Goal: Information Seeking & Learning: Learn about a topic

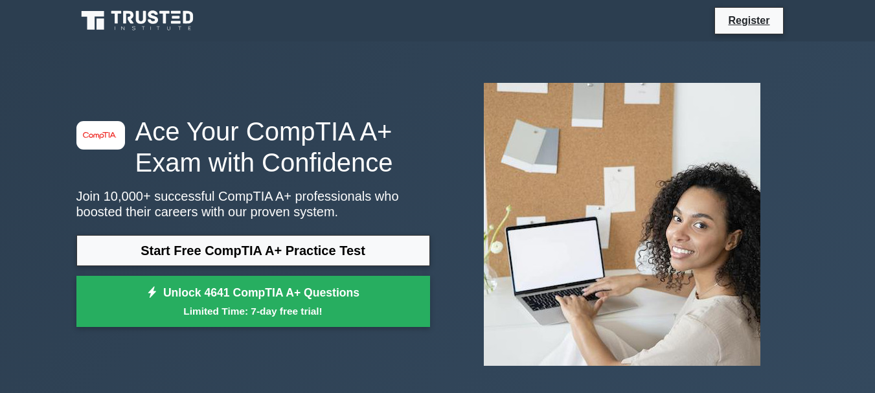
click at [335, 254] on link "Start Free CompTIA A+ Practice Test" at bounding box center [252, 250] width 353 height 31
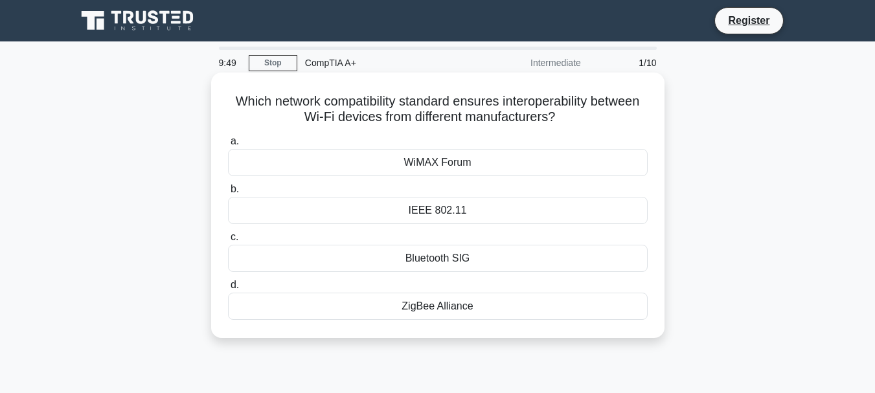
click at [434, 212] on div "IEEE 802.11" at bounding box center [438, 210] width 420 height 27
click at [228, 194] on input "b. IEEE 802.11" at bounding box center [228, 189] width 0 height 8
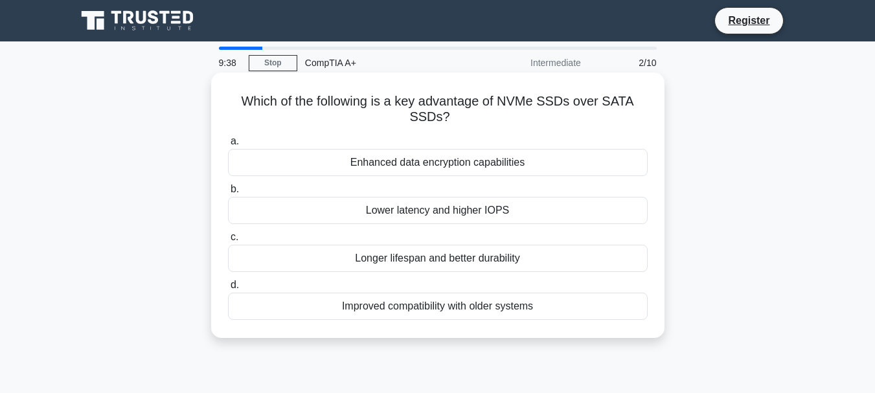
click at [484, 161] on div "Enhanced data encryption capabilities" at bounding box center [438, 162] width 420 height 27
click at [228, 146] on input "a. Enhanced data encryption capabilities" at bounding box center [228, 141] width 0 height 8
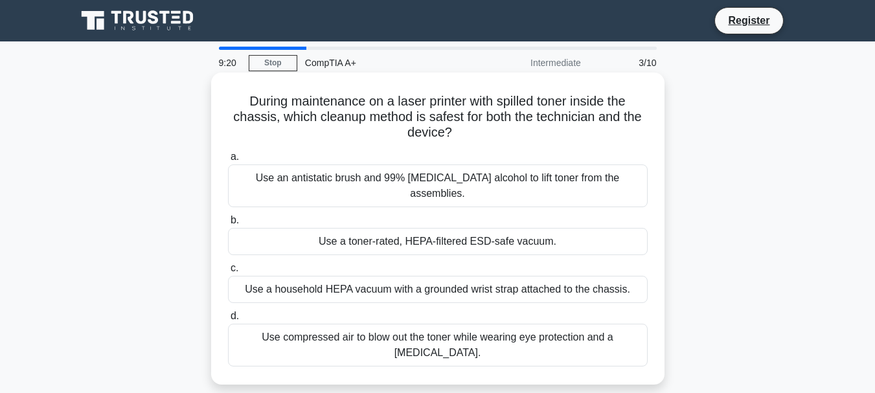
click at [458, 230] on div "Use a toner-rated, HEPA-filtered ESD-safe vacuum." at bounding box center [438, 241] width 420 height 27
click at [228, 225] on input "b. Use a toner-rated, HEPA-filtered ESD-safe vacuum." at bounding box center [228, 220] width 0 height 8
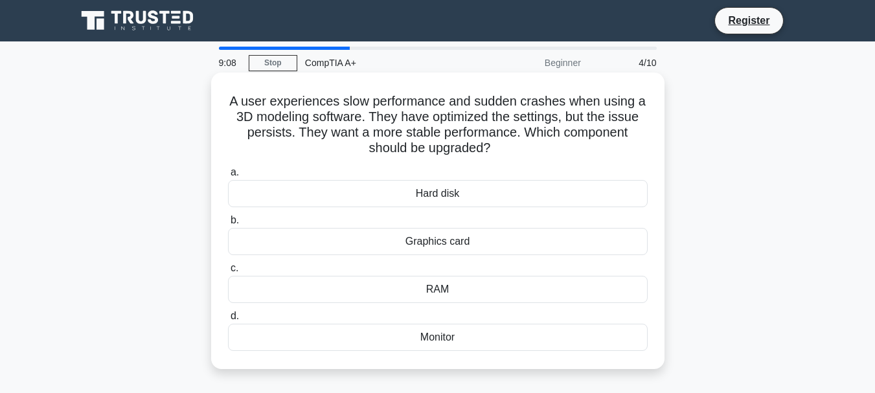
click at [468, 297] on div "RAM" at bounding box center [438, 289] width 420 height 27
click at [228, 273] on input "c. RAM" at bounding box center [228, 268] width 0 height 8
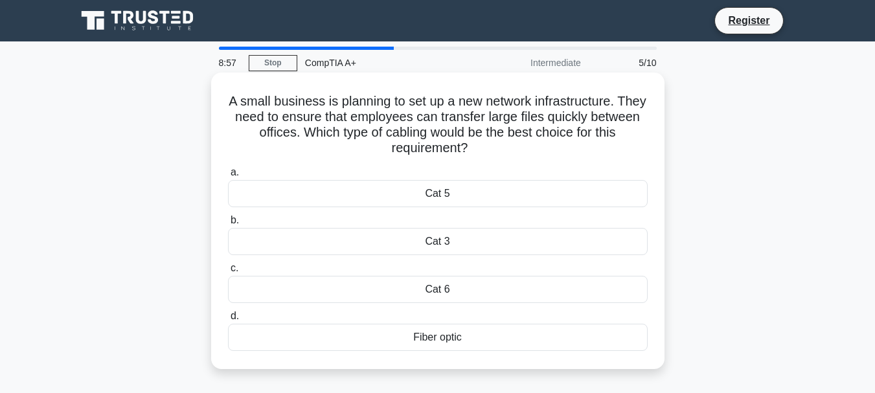
click at [465, 293] on div "Cat 6" at bounding box center [438, 289] width 420 height 27
click at [228, 273] on input "c. Cat 6" at bounding box center [228, 268] width 0 height 8
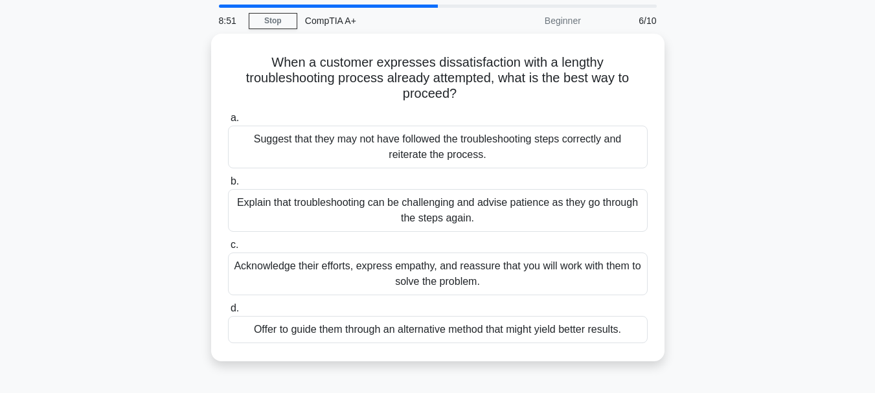
scroll to position [65, 0]
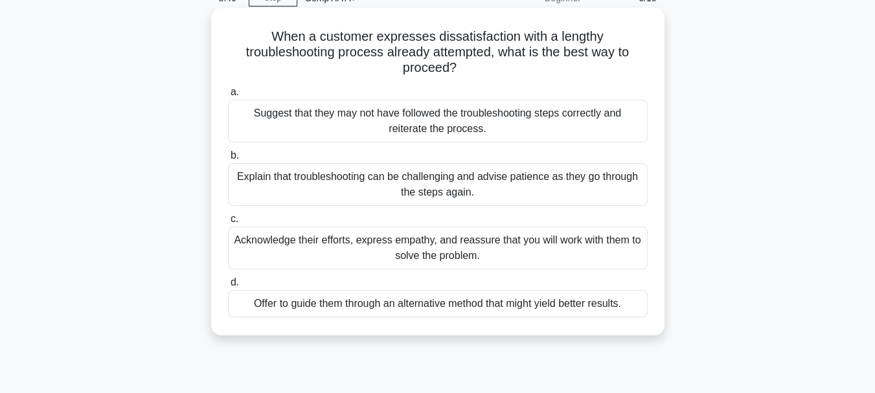
click at [561, 177] on div "Explain that troubleshooting can be challenging and advise patience as they go …" at bounding box center [438, 184] width 420 height 43
click at [228, 160] on input "b. Explain that troubleshooting can be challenging and advise patience as they …" at bounding box center [228, 155] width 0 height 8
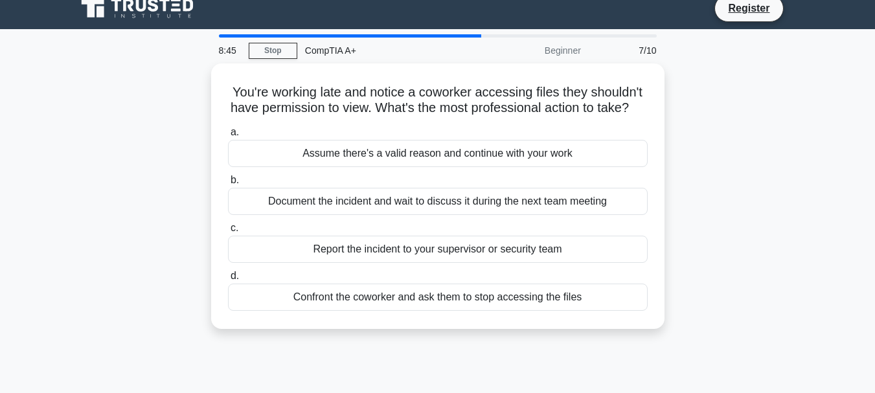
scroll to position [0, 0]
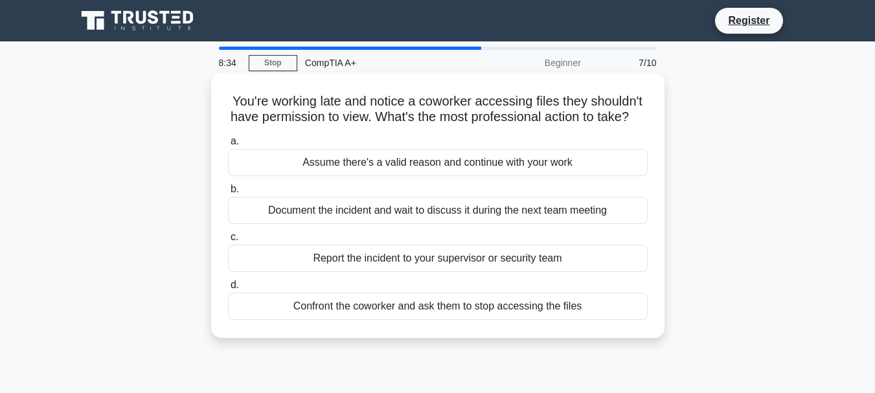
click at [588, 272] on div "Report the incident to your supervisor or security team" at bounding box center [438, 258] width 420 height 27
click at [228, 241] on input "c. Report the incident to your supervisor or security team" at bounding box center [228, 237] width 0 height 8
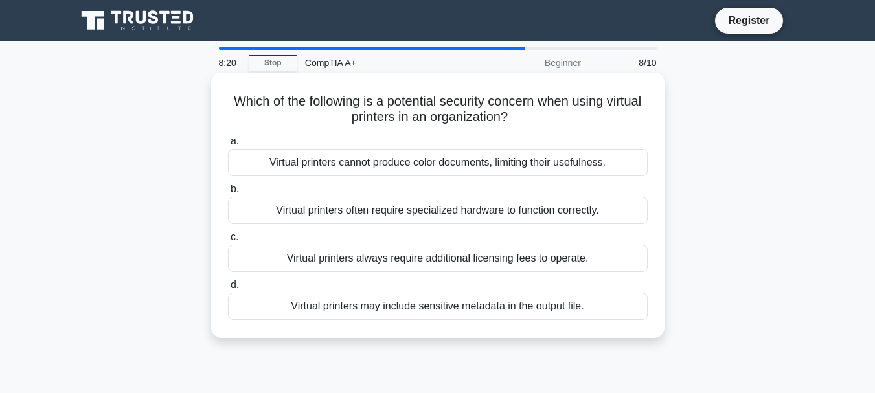
click at [523, 316] on div "Virtual printers may include sensitive metadata in the output file." at bounding box center [438, 306] width 420 height 27
click at [228, 289] on input "d. Virtual printers may include sensitive metadata in the output file." at bounding box center [228, 285] width 0 height 8
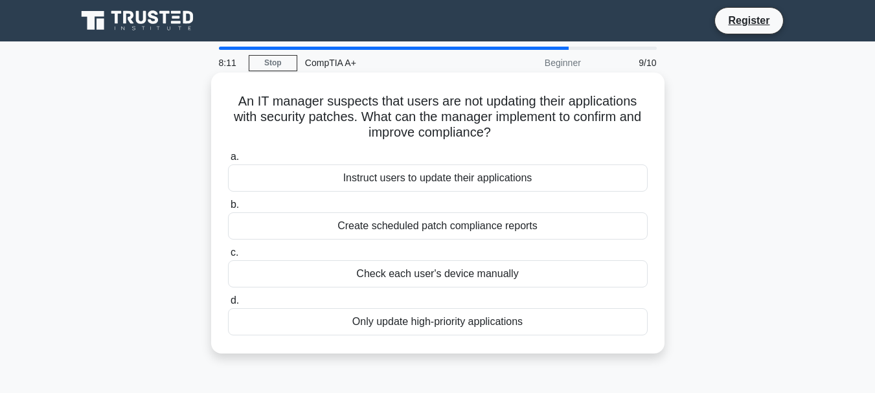
click at [552, 222] on div "Create scheduled patch compliance reports" at bounding box center [438, 225] width 420 height 27
click at [228, 209] on input "b. Create scheduled patch compliance reports" at bounding box center [228, 205] width 0 height 8
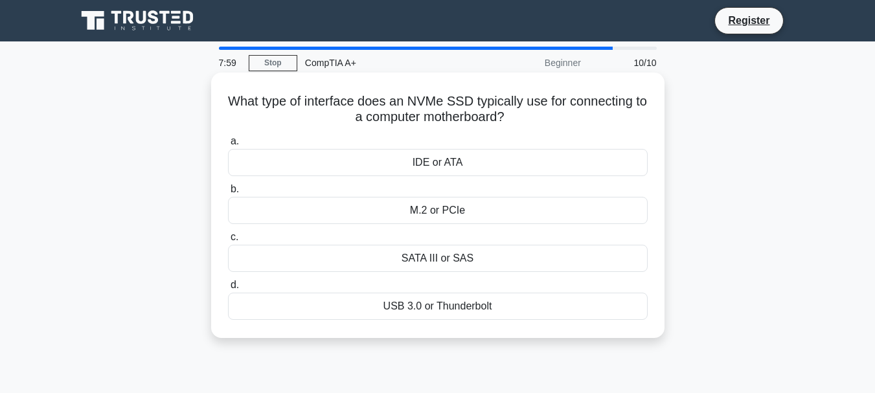
click at [560, 216] on div "M.2 or PCIe" at bounding box center [438, 210] width 420 height 27
click at [228, 194] on input "b. M.2 or PCIe" at bounding box center [228, 189] width 0 height 8
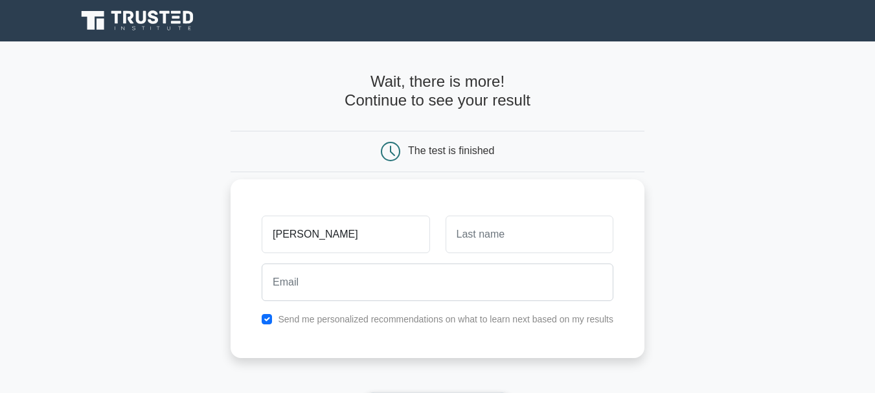
type input "[PERSON_NAME]"
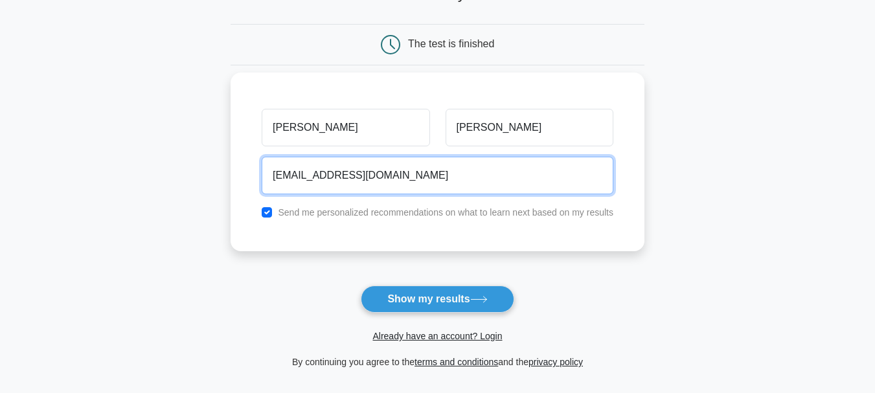
scroll to position [194, 0]
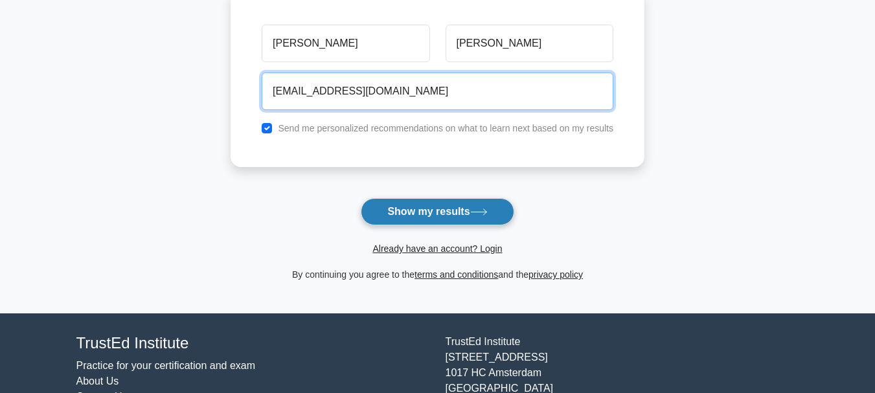
type input "[EMAIL_ADDRESS][DOMAIN_NAME]"
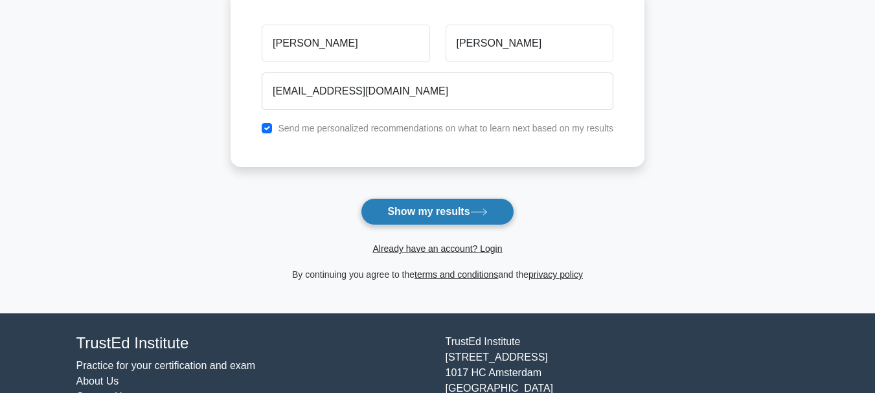
click at [481, 210] on icon at bounding box center [478, 211] width 17 height 7
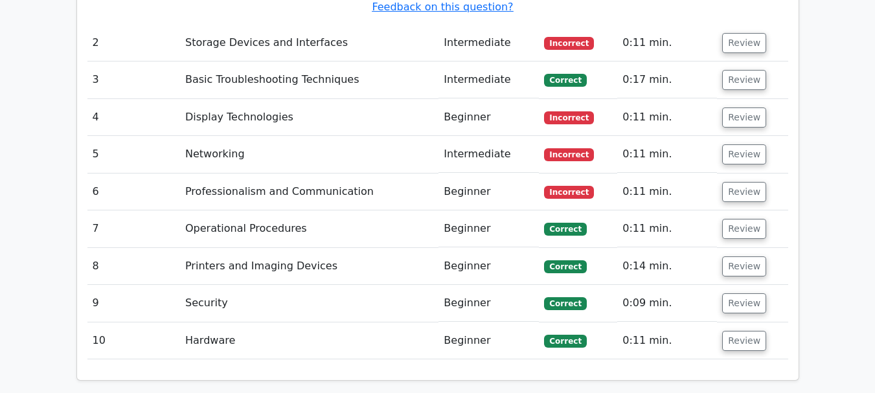
scroll to position [1772, 0]
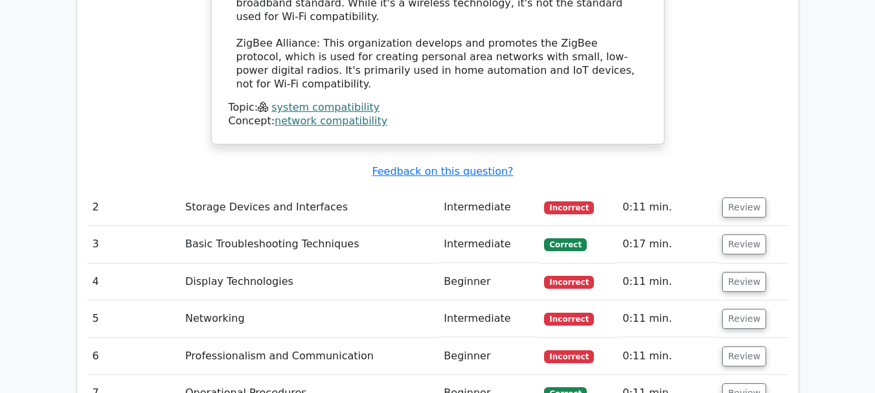
click at [216, 189] on td "Storage Devices and Interfaces" at bounding box center [309, 207] width 258 height 37
click at [336, 189] on td "Storage Devices and Interfaces" at bounding box center [309, 207] width 258 height 37
click at [513, 189] on td "Intermediate" at bounding box center [488, 207] width 100 height 37
click at [574, 189] on td "Incorrect" at bounding box center [578, 207] width 78 height 37
click at [579, 201] on span "Incorrect" at bounding box center [569, 207] width 50 height 13
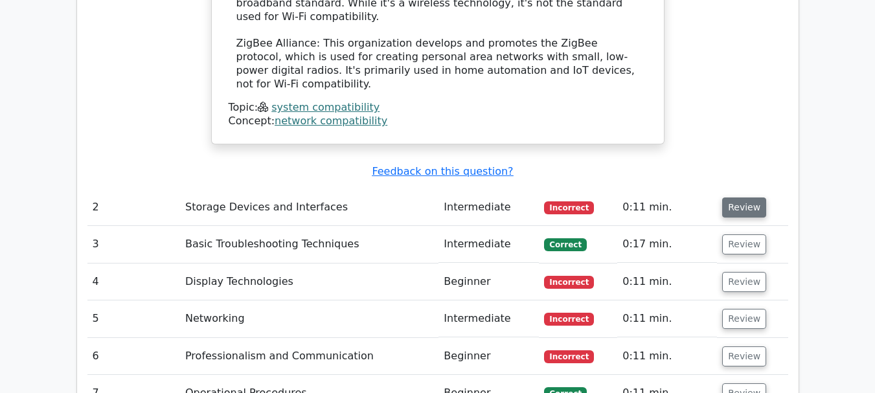
click at [748, 197] on button "Review" at bounding box center [744, 207] width 44 height 20
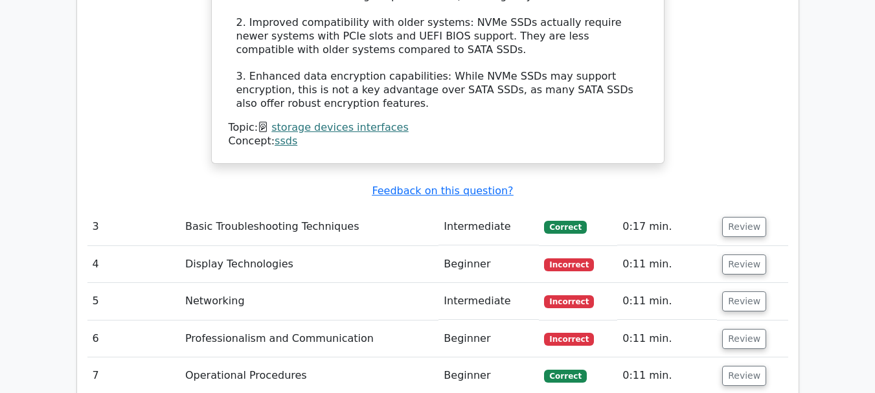
scroll to position [2549, 0]
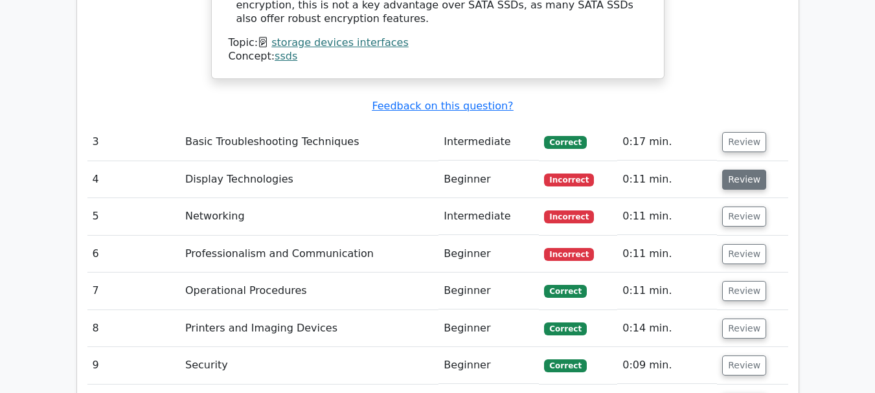
click at [743, 170] on button "Review" at bounding box center [744, 180] width 44 height 20
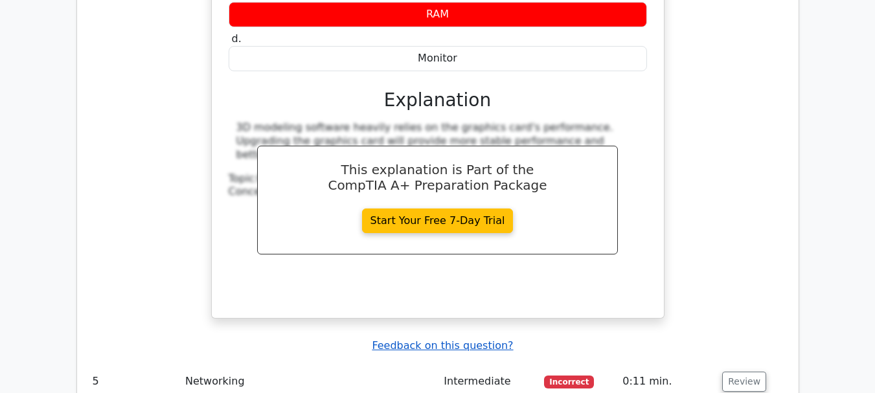
scroll to position [3196, 0]
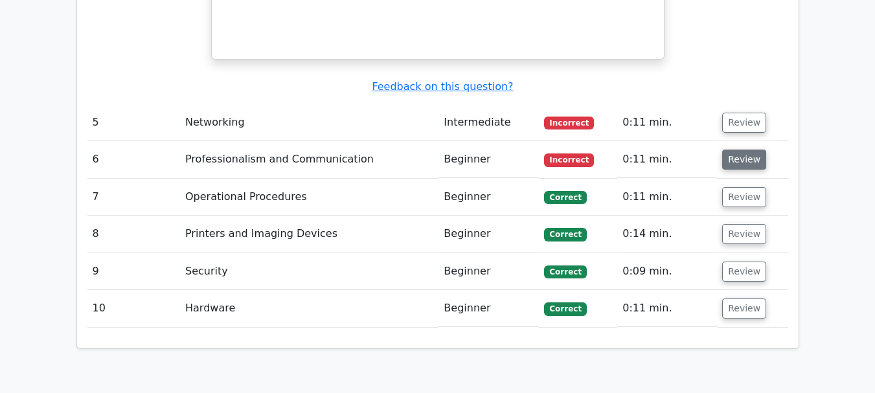
click at [745, 150] on button "Review" at bounding box center [744, 160] width 44 height 20
